Goal: Transaction & Acquisition: Purchase product/service

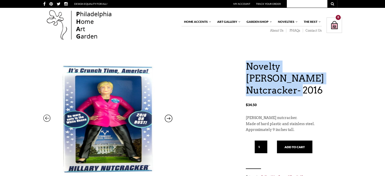
drag, startPoint x: 240, startPoint y: 64, endPoint x: 332, endPoint y: 78, distance: 93.0
click at [332, 78] on div "Novelty [PERSON_NAME] Nutcracker- 2016 $ 34.50 Novelty [PERSON_NAME] Nutcracker…" at bounding box center [192, 158] width 299 height 194
copy h1 "Novelty [PERSON_NAME] Nutcracker"
